Goal: Browse casually

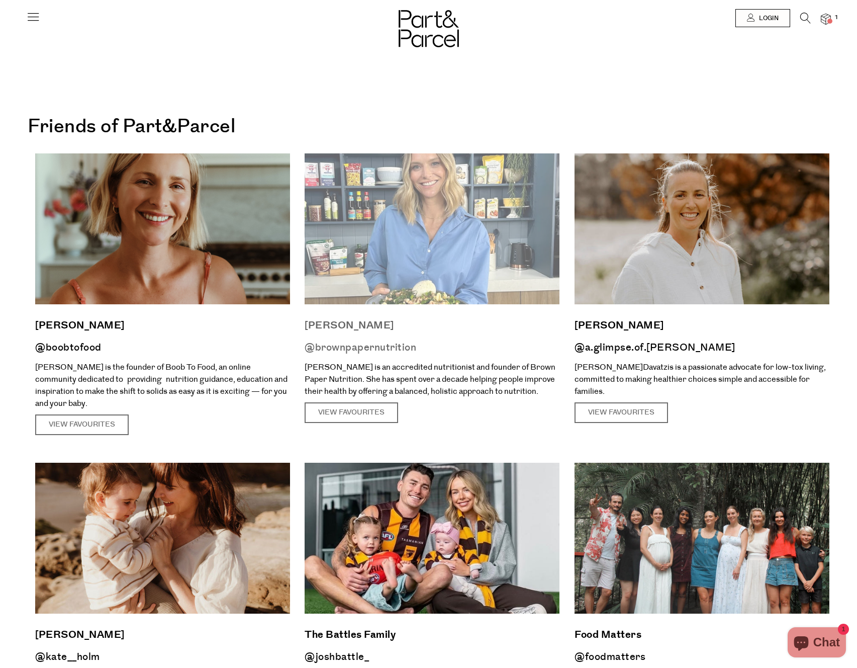
click at [451, 220] on img at bounding box center [432, 228] width 255 height 151
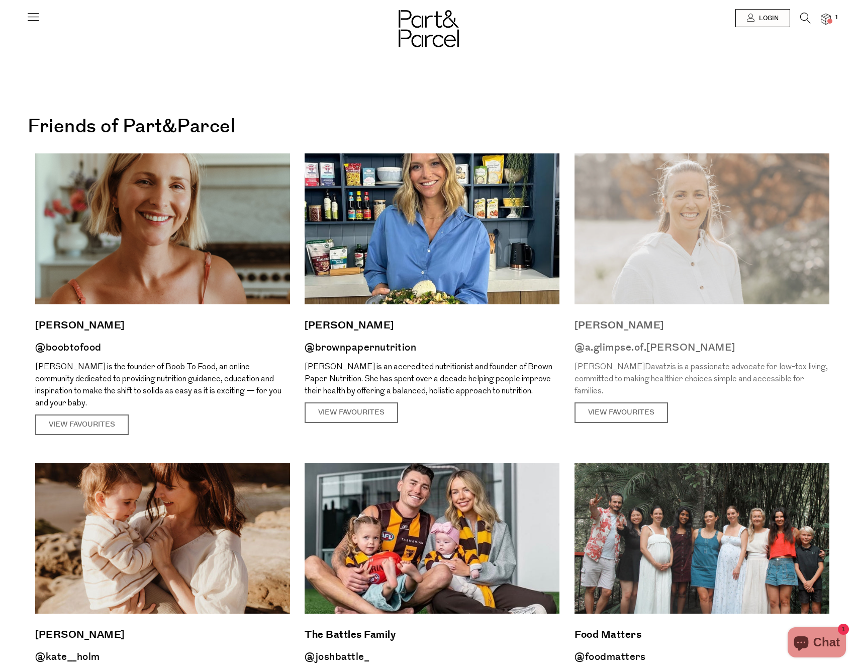
click at [680, 297] on img at bounding box center [702, 228] width 255 height 151
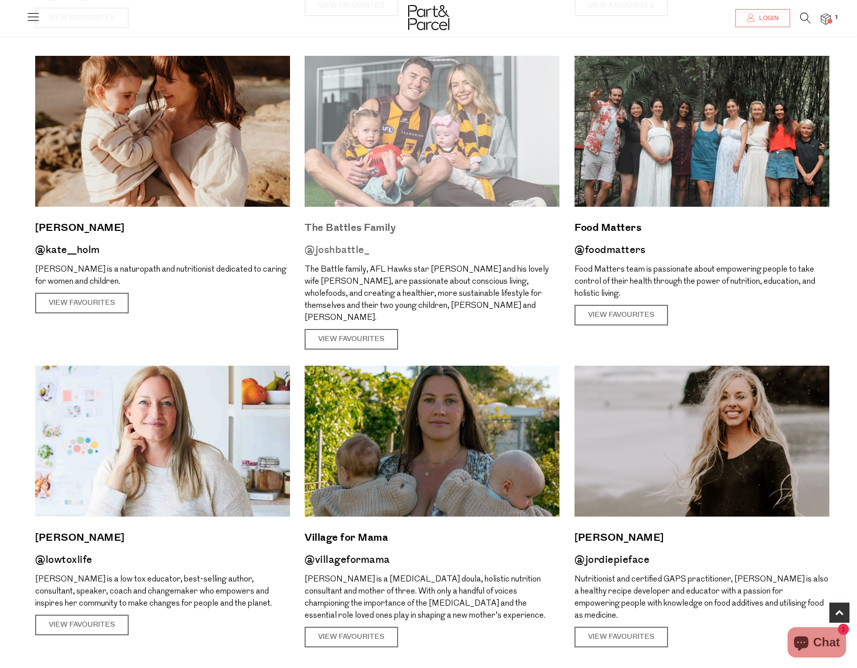
scroll to position [406, 0]
click at [385, 147] on img at bounding box center [432, 131] width 255 height 151
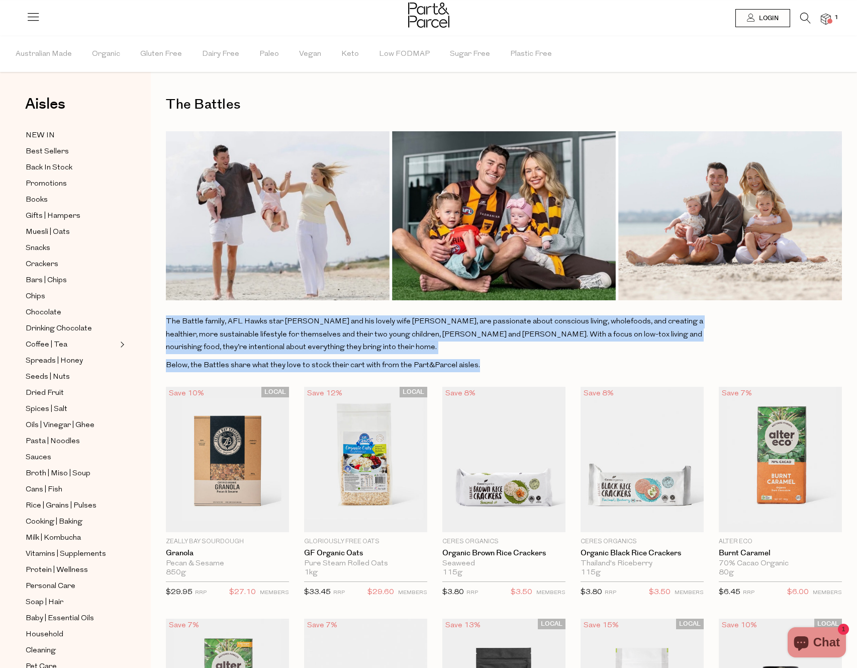
drag, startPoint x: 157, startPoint y: 322, endPoint x: 484, endPoint y: 366, distance: 329.7
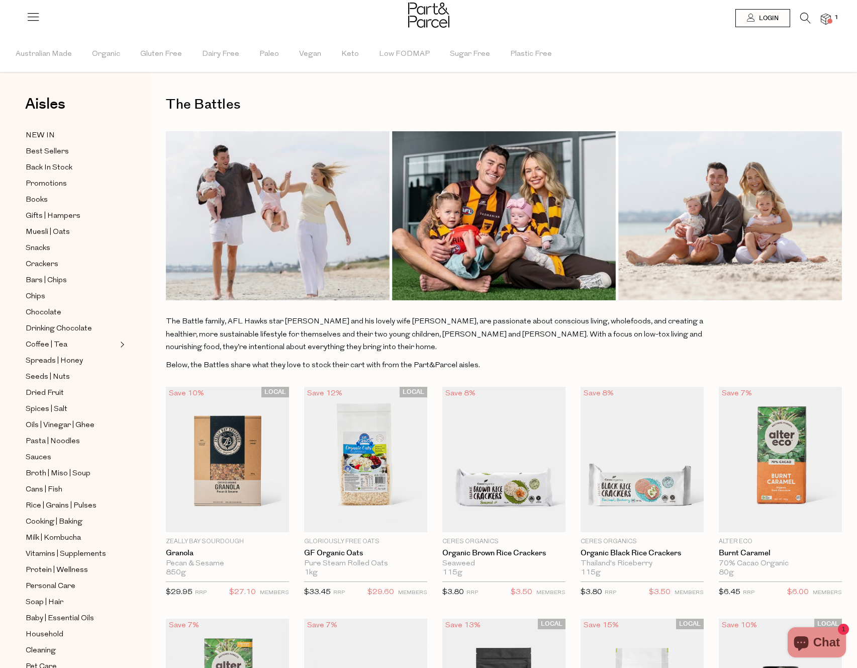
click at [483, 365] on p "Below, the Battles share what they love to stock their cart with from the Part&…" at bounding box center [435, 365] width 538 height 13
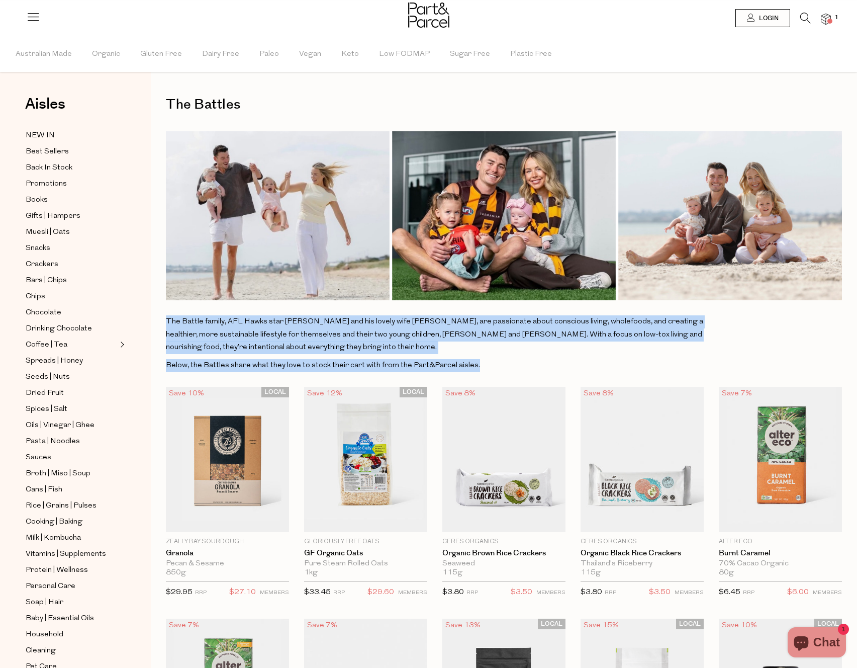
drag, startPoint x: 483, startPoint y: 365, endPoint x: 163, endPoint y: 316, distance: 323.6
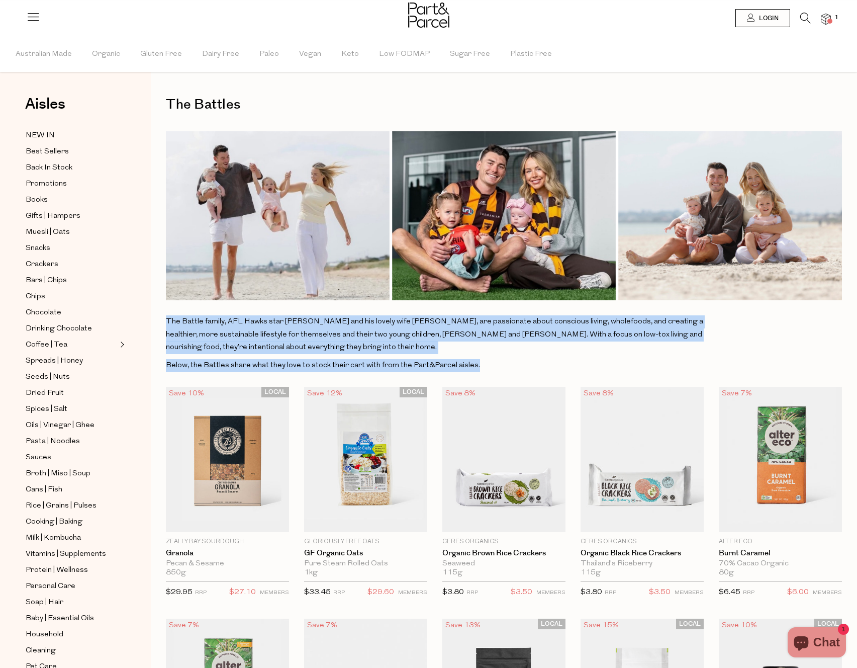
drag, startPoint x: 166, startPoint y: 316, endPoint x: 506, endPoint y: 363, distance: 343.2
click at [506, 363] on div "The Battle family, AFL Hawks star [PERSON_NAME] and his lovely wife [PERSON_NAM…" at bounding box center [435, 343] width 538 height 56
click at [339, 330] on p "The Battle family, AFL Hawks star [PERSON_NAME] and his lovely wife [PERSON_NAM…" at bounding box center [435, 334] width 538 height 39
drag, startPoint x: 506, startPoint y: 362, endPoint x: 168, endPoint y: 326, distance: 340.3
click at [168, 326] on div "The Battle family, AFL Hawks star [PERSON_NAME] and his lovely wife [PERSON_NAM…" at bounding box center [435, 343] width 538 height 56
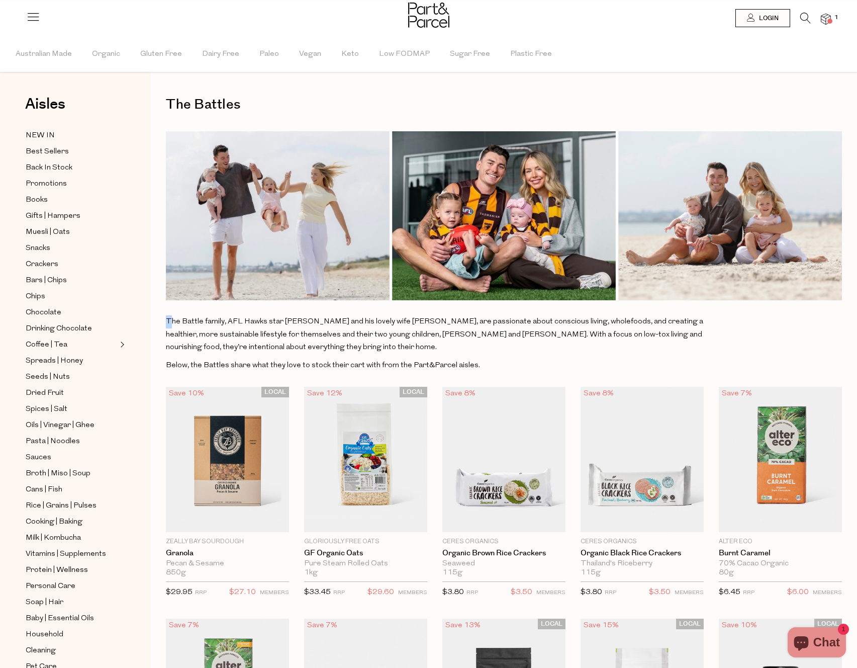
click at [168, 326] on p "The Battle family, AFL Hawks star [PERSON_NAME] and his lovely wife [PERSON_NAM…" at bounding box center [435, 334] width 538 height 39
click at [166, 322] on p "The Battle family, AFL Hawks star [PERSON_NAME] and his lovely wife [PERSON_NAM…" at bounding box center [435, 334] width 538 height 39
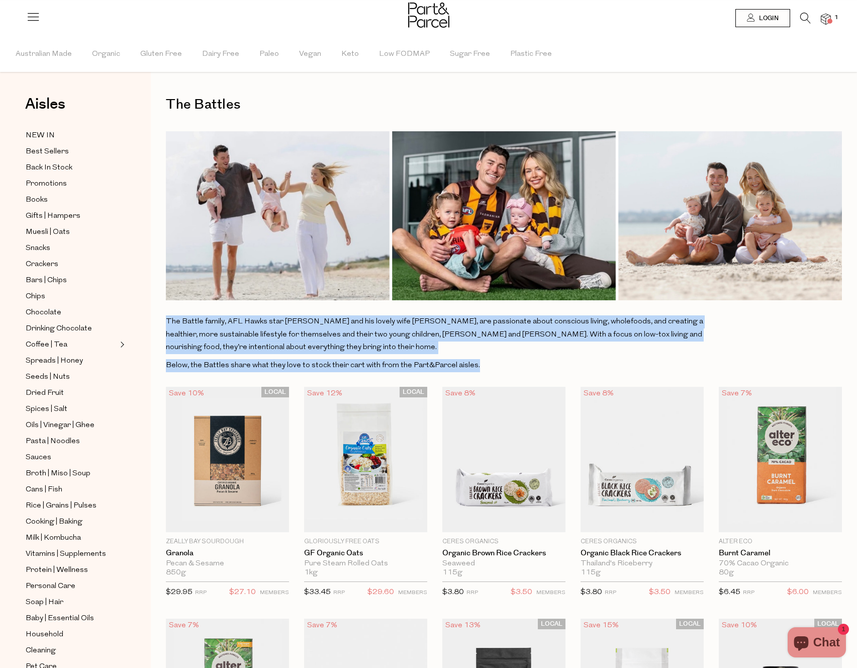
drag, startPoint x: 170, startPoint y: 320, endPoint x: 485, endPoint y: 371, distance: 318.9
click at [485, 371] on div "The Battle family, AFL Hawks star [PERSON_NAME] and his lovely wife [PERSON_NAM…" at bounding box center [435, 343] width 538 height 56
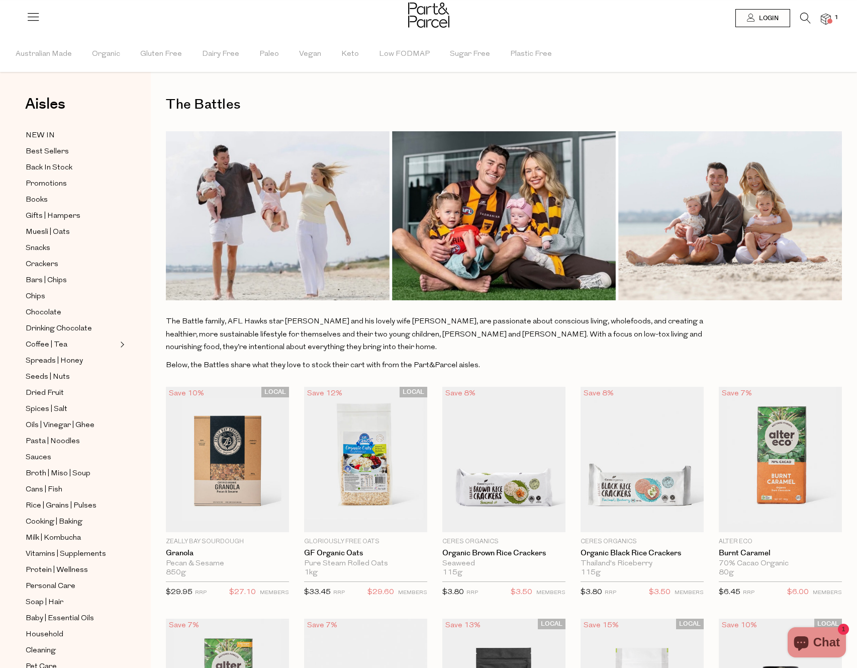
click at [368, 327] on p "The Battle family, AFL Hawks star [PERSON_NAME] and his lovely wife [PERSON_NAM…" at bounding box center [435, 334] width 538 height 39
